Goal: Transaction & Acquisition: Purchase product/service

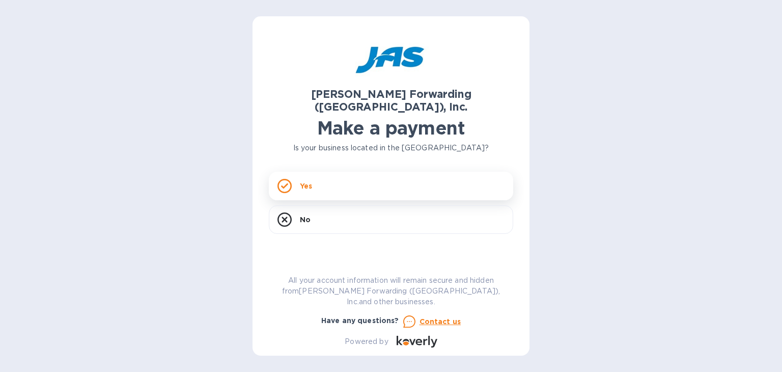
click at [303, 181] on p "Yes" at bounding box center [306, 186] width 12 height 10
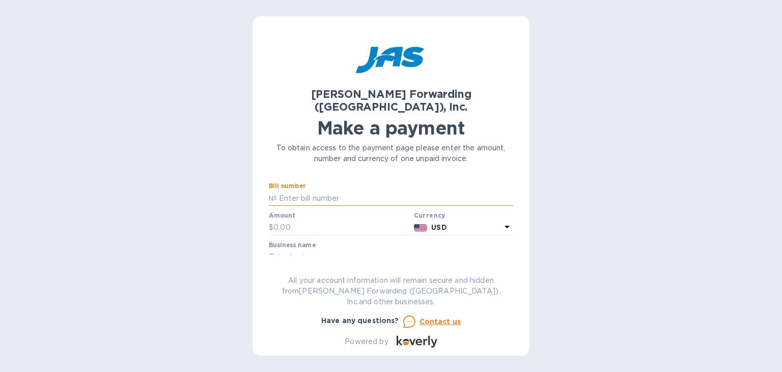
click at [303, 190] on input "text" at bounding box center [395, 197] width 236 height 15
type input "CHI503359779"
click at [296, 220] on input "text" at bounding box center [341, 227] width 136 height 15
type input "20,990.89"
click at [274, 249] on input "text" at bounding box center [391, 256] width 244 height 15
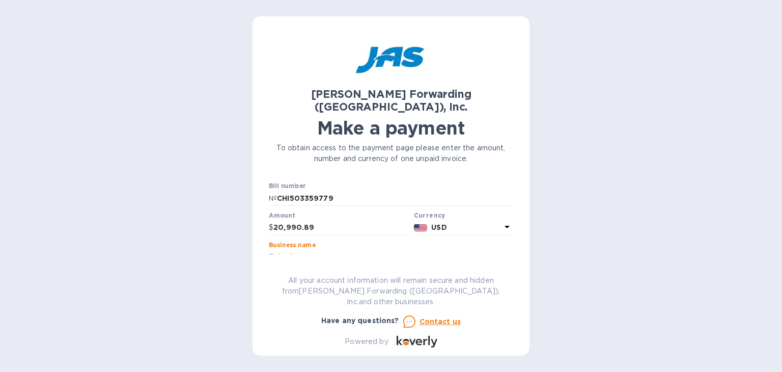
type input "Extrusion Automation (Syncro [GEOGRAPHIC_DATA])"
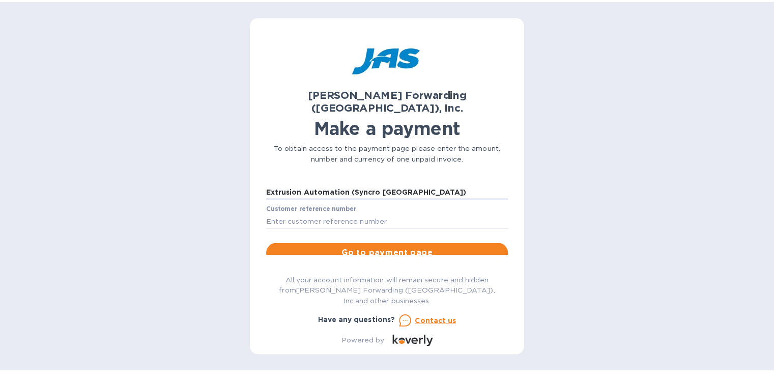
scroll to position [56, 0]
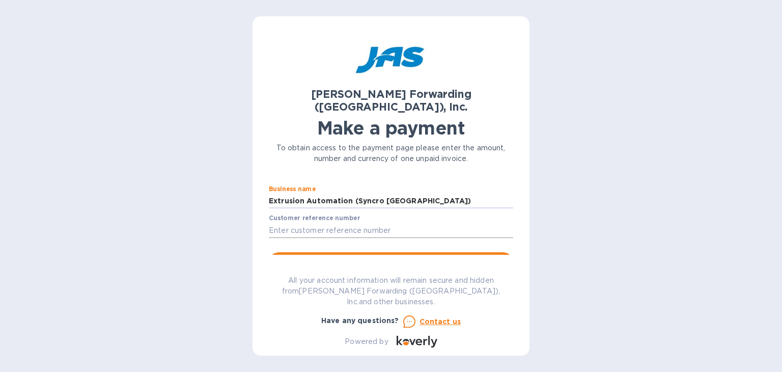
click at [305, 222] on input "text" at bounding box center [391, 229] width 244 height 15
click at [282, 222] on input "PO 252695" at bounding box center [391, 229] width 244 height 15
type input "PO J-252695-S"
click at [375, 256] on span "Go to payment page" at bounding box center [391, 262] width 228 height 12
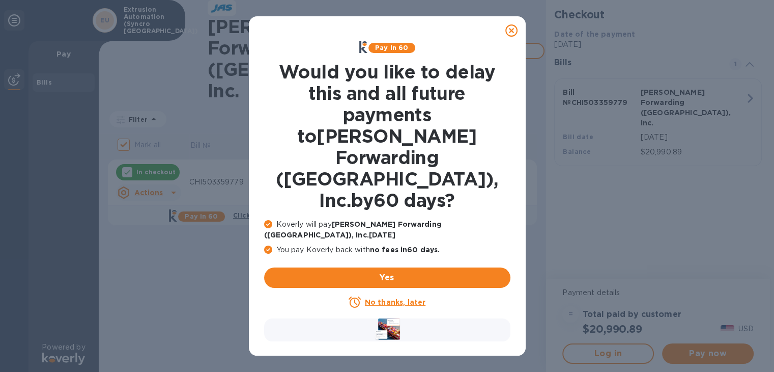
click at [514, 28] on icon at bounding box center [512, 30] width 12 height 12
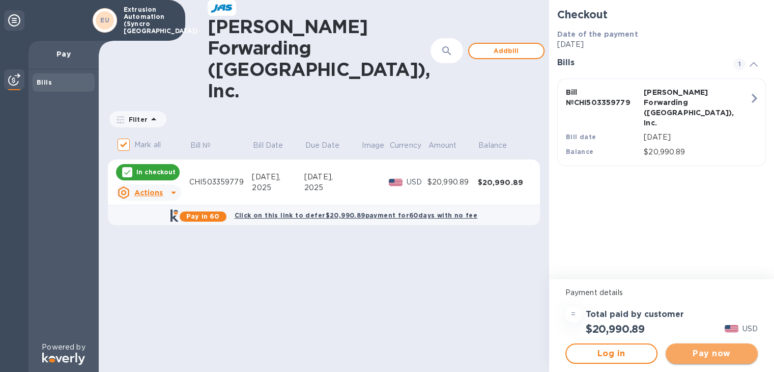
click at [692, 353] on span "Pay now" at bounding box center [712, 353] width 76 height 12
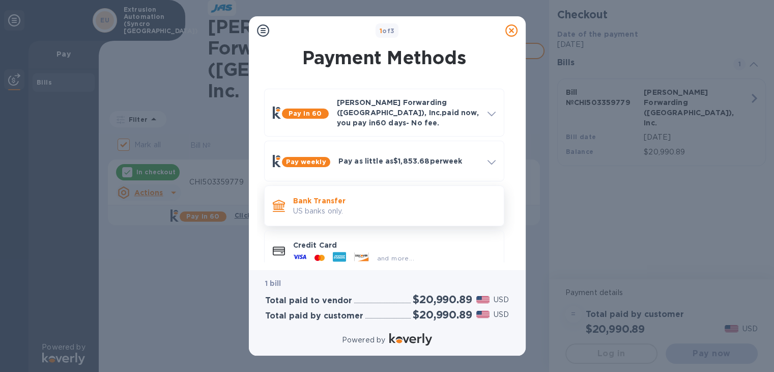
click at [326, 206] on p "US banks only." at bounding box center [394, 211] width 203 height 11
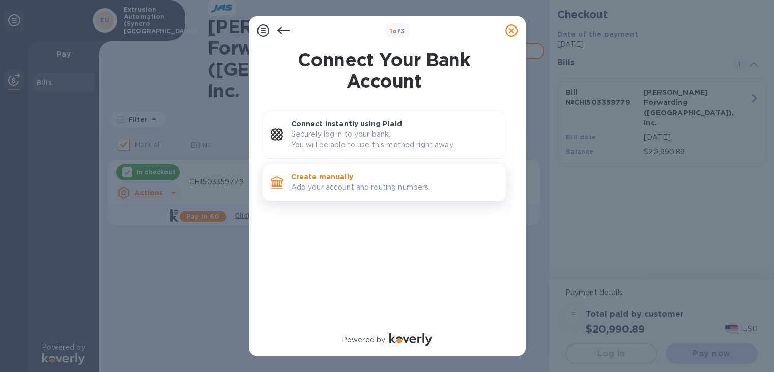
click at [310, 188] on p "Add your account and routing numbers." at bounding box center [394, 187] width 207 height 11
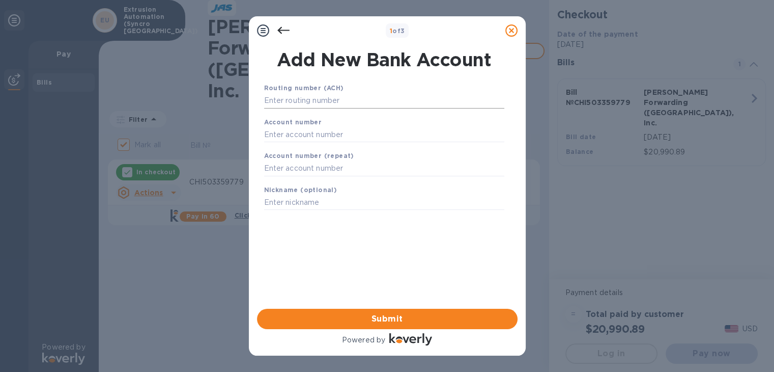
click at [281, 97] on input "text" at bounding box center [384, 100] width 240 height 15
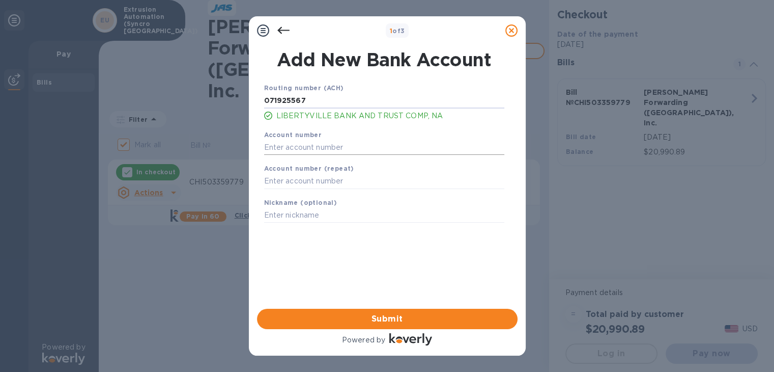
type input "071925567"
click at [288, 147] on input "text" at bounding box center [384, 146] width 240 height 15
type input "0850109800"
click at [287, 182] on input "text" at bounding box center [384, 181] width 240 height 15
type input "0850109800"
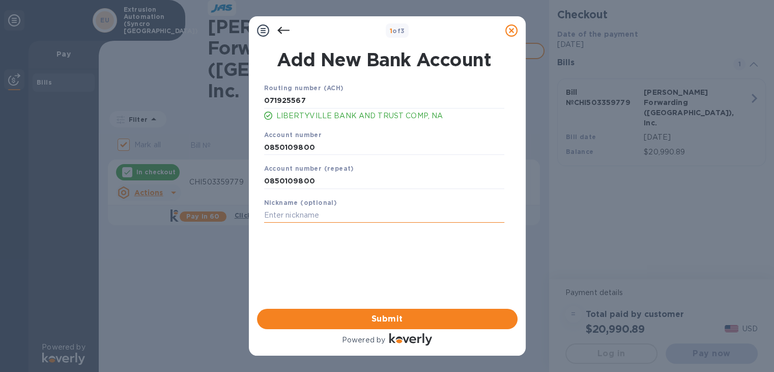
click at [285, 217] on input "text" at bounding box center [384, 215] width 240 height 15
type input "Co Ckg"
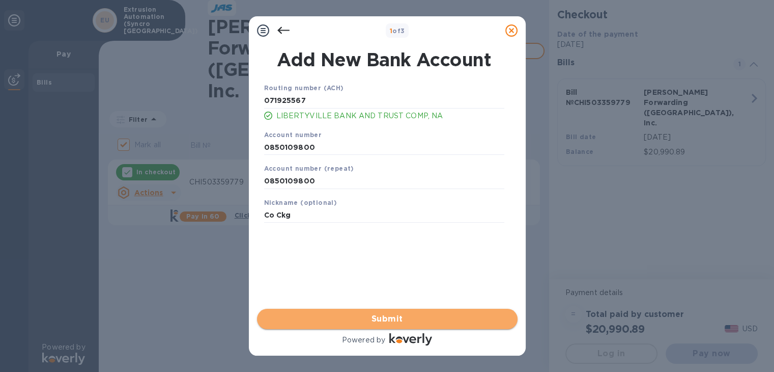
click at [296, 318] on span "Submit" at bounding box center [387, 319] width 244 height 12
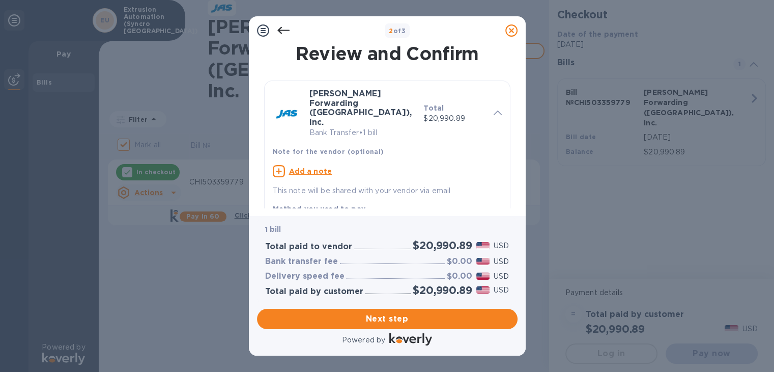
click at [302, 167] on u "Add a note" at bounding box center [310, 171] width 43 height 8
click at [302, 168] on textarea at bounding box center [379, 172] width 213 height 9
type textarea "Less $50 Processing Fee"
click at [366, 318] on span "Next step" at bounding box center [387, 319] width 244 height 12
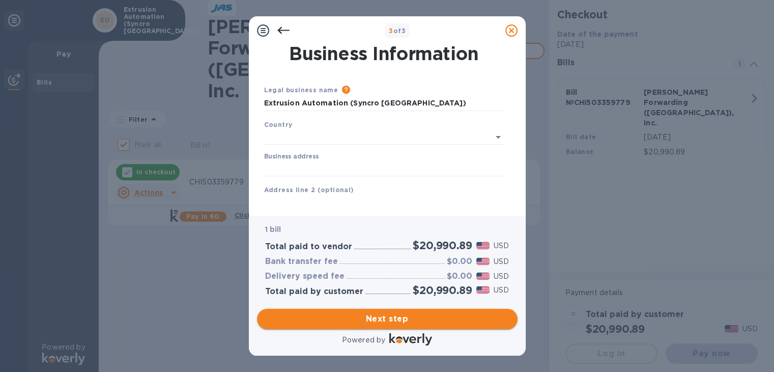
type input "[GEOGRAPHIC_DATA]"
click at [310, 159] on input "Business address" at bounding box center [384, 166] width 240 height 15
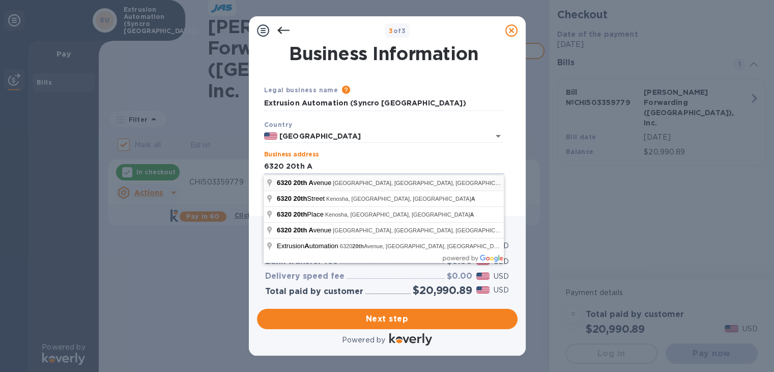
type input "[STREET_ADDRESS]"
type input "Kenosha"
type input "WI"
type input "53143"
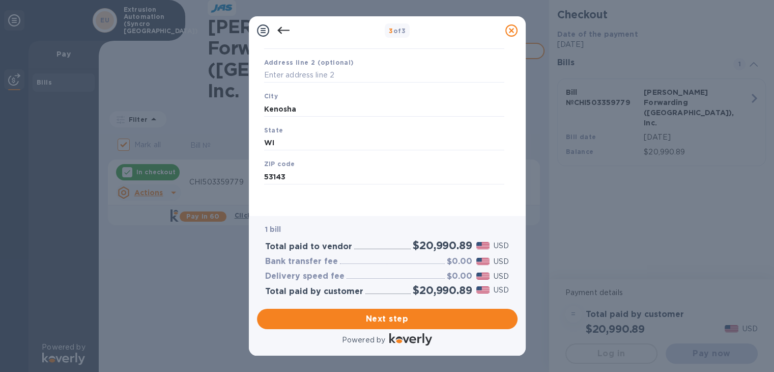
scroll to position [128, 0]
click at [358, 318] on span "Next step" at bounding box center [387, 319] width 244 height 12
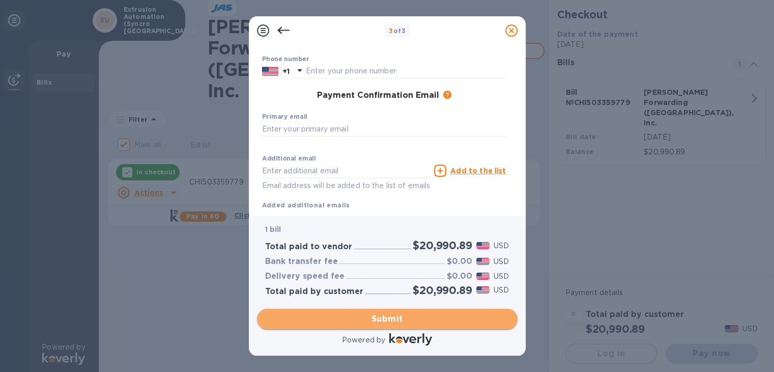
click at [373, 317] on span "Submit" at bounding box center [387, 319] width 244 height 12
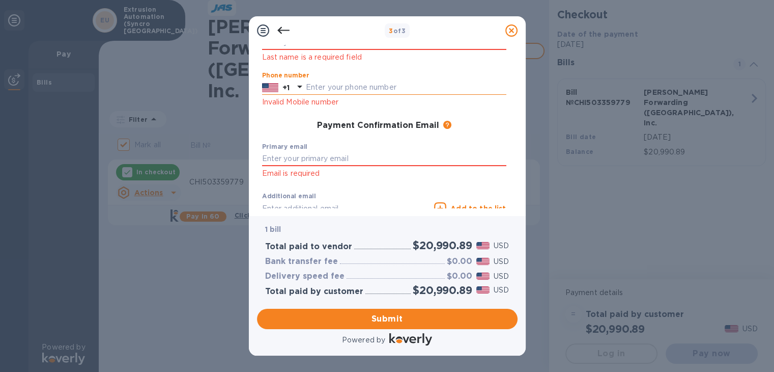
click at [346, 89] on input "text" at bounding box center [406, 87] width 201 height 15
type input "2247885002"
type input "Syncro"
type input "[GEOGRAPHIC_DATA]"
type input "[PERSON_NAME][EMAIL_ADDRESS][DOMAIN_NAME]"
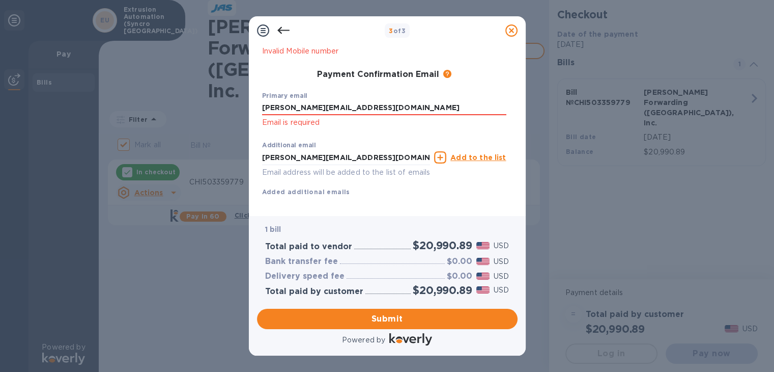
scroll to position [197, 0]
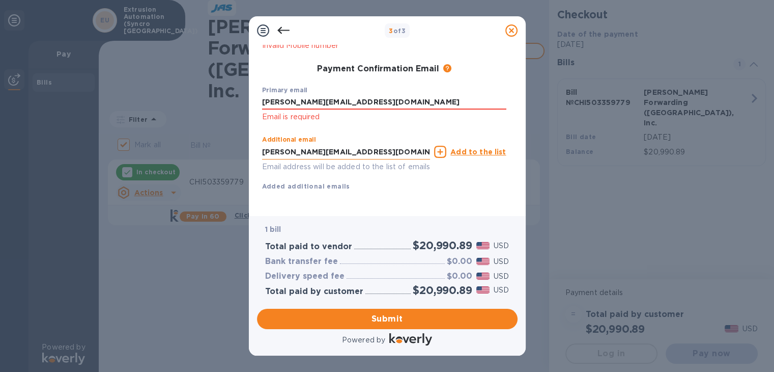
click at [276, 144] on input "[PERSON_NAME][EMAIL_ADDRESS][DOMAIN_NAME]" at bounding box center [346, 151] width 169 height 15
type input "[EMAIL_ADDRESS][DOMAIN_NAME]"
click at [390, 316] on span "Submit" at bounding box center [387, 319] width 244 height 12
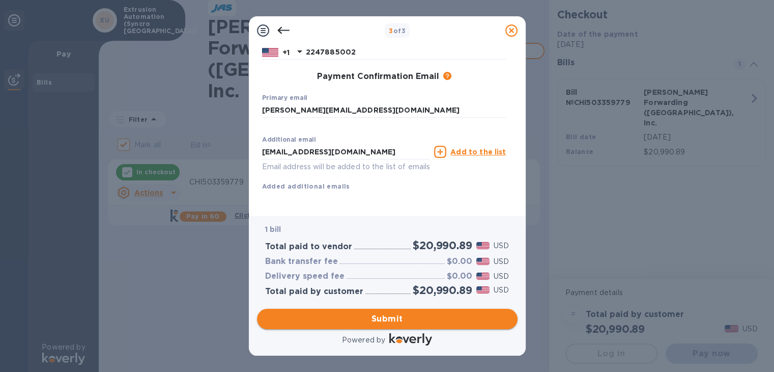
scroll to position [159, 0]
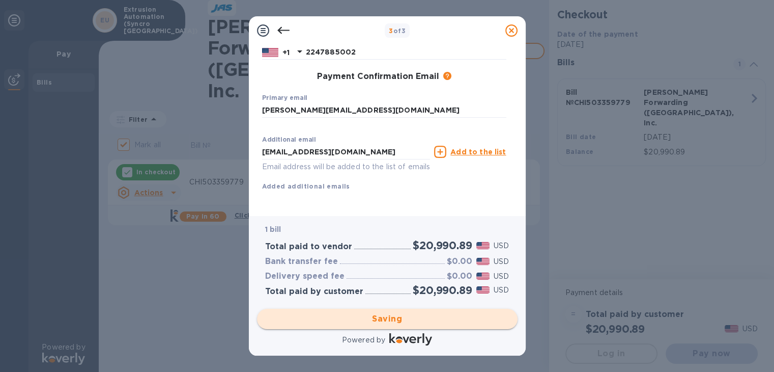
checkbox input "false"
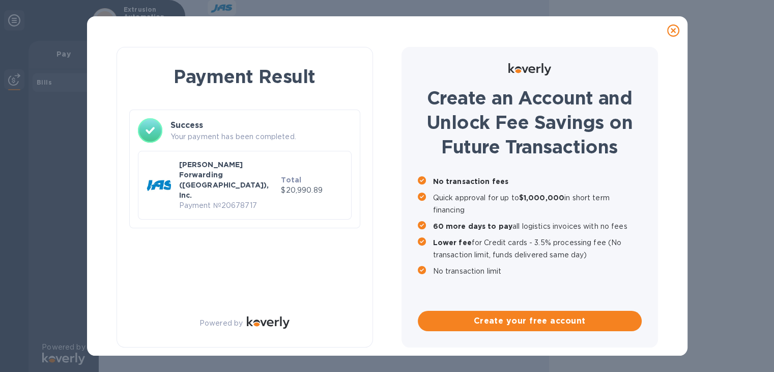
scroll to position [0, 0]
